Goal: Task Accomplishment & Management: Manage account settings

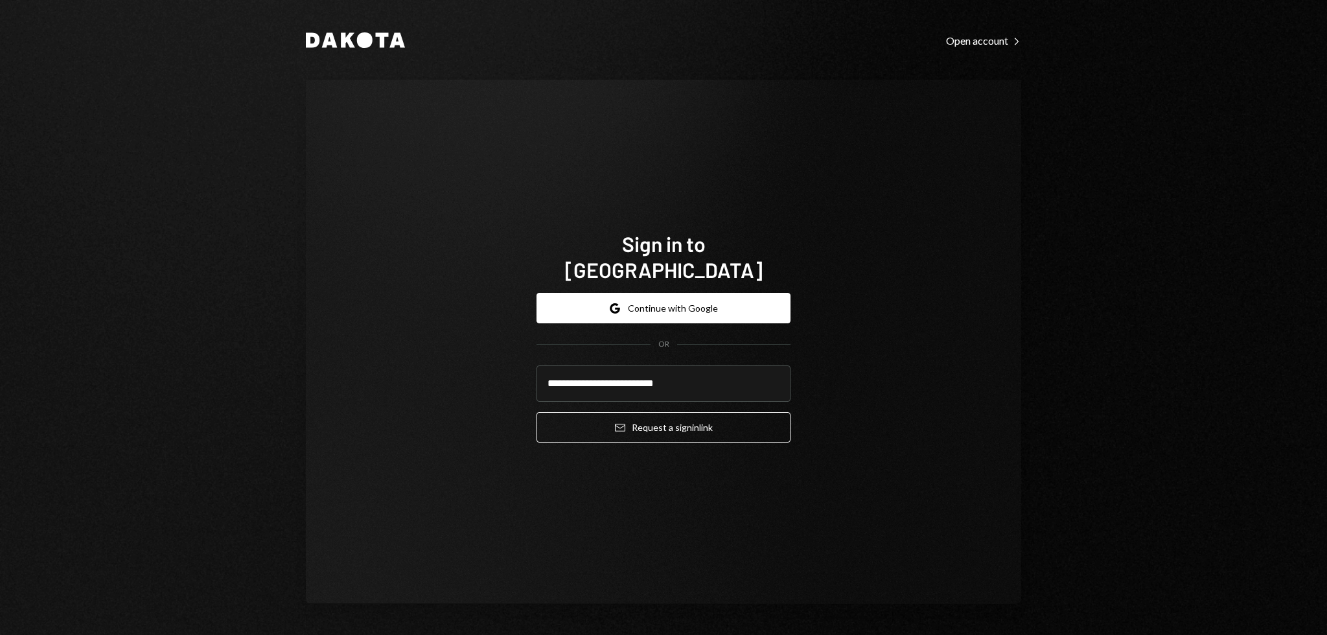
type input "**********"
click at [536, 412] on button "Email Request a sign in link" at bounding box center [663, 427] width 254 height 30
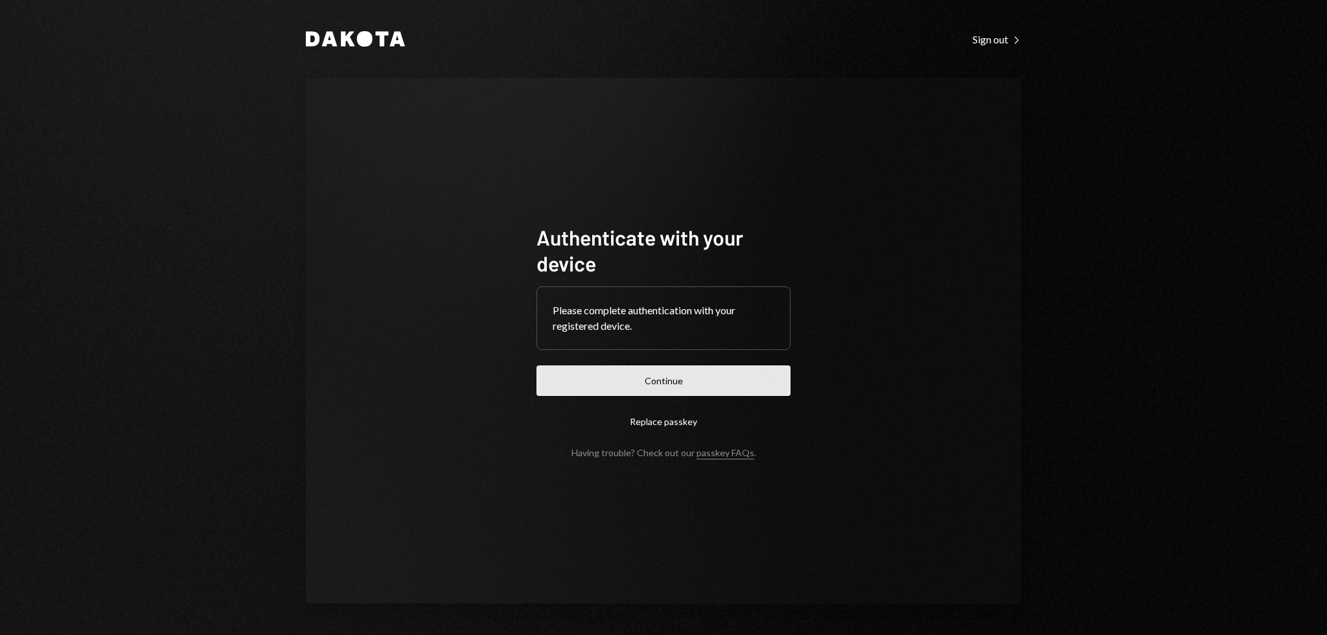
click at [641, 371] on button "Continue" at bounding box center [663, 380] width 254 height 30
drag, startPoint x: 482, startPoint y: 198, endPoint x: 467, endPoint y: 192, distance: 16.0
drag, startPoint x: 467, startPoint y: 192, endPoint x: 442, endPoint y: 172, distance: 31.4
click at [452, 185] on div "Authenticate with your device Please complete authentication with your register…" at bounding box center [663, 341] width 715 height 526
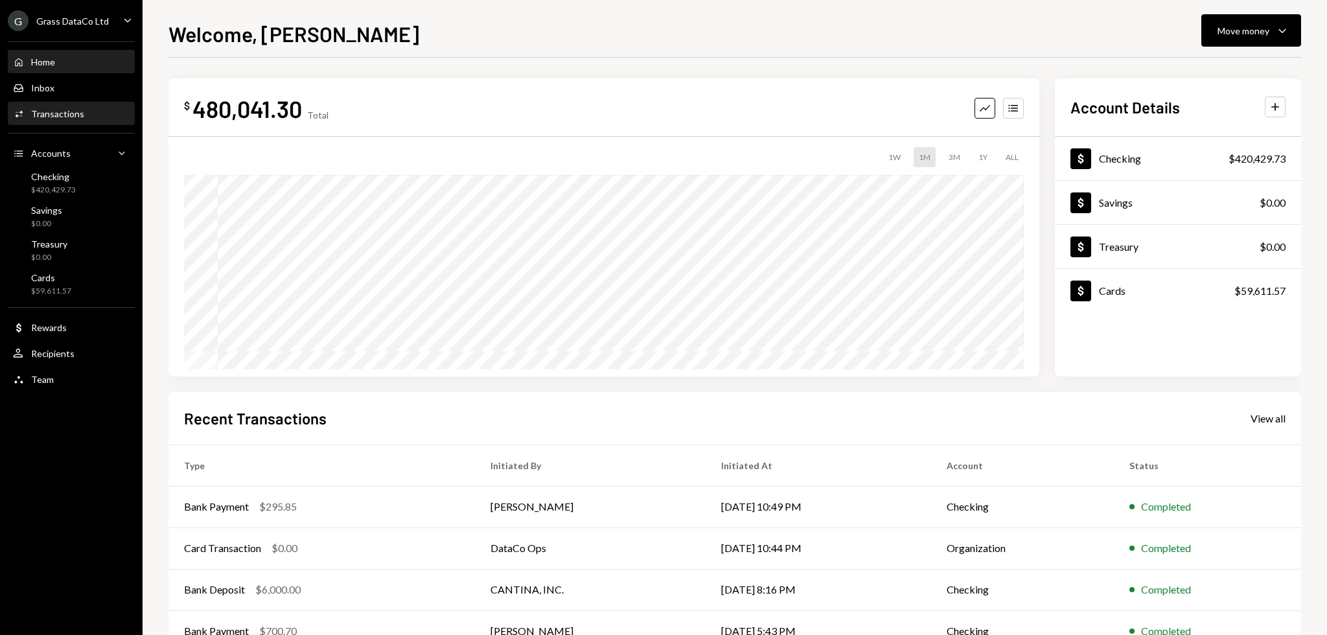
click at [49, 122] on div "Activities Transactions" at bounding box center [71, 114] width 117 height 22
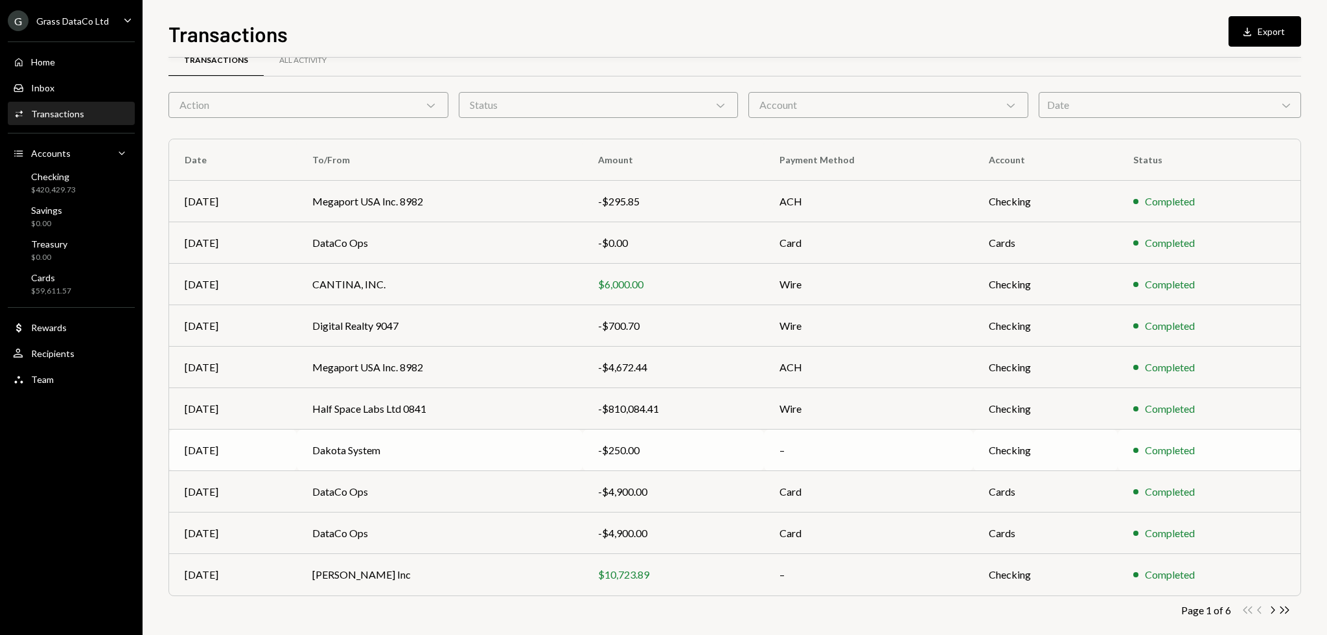
scroll to position [41, 0]
